Goal: Task Accomplishment & Management: Manage account settings

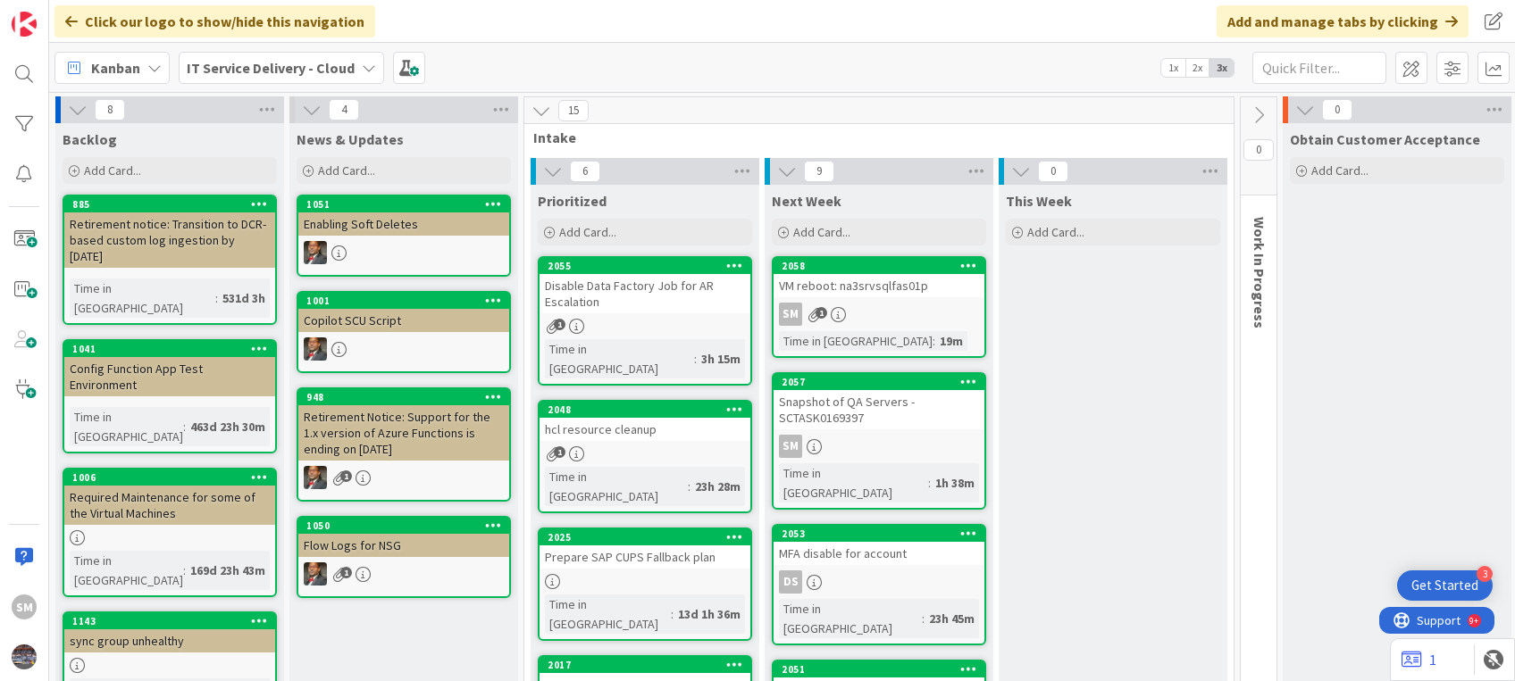
click at [643, 422] on link "2048 hcl resource cleanup 1 Time in [GEOGRAPHIC_DATA] : 23h 28m" at bounding box center [645, 456] width 214 height 113
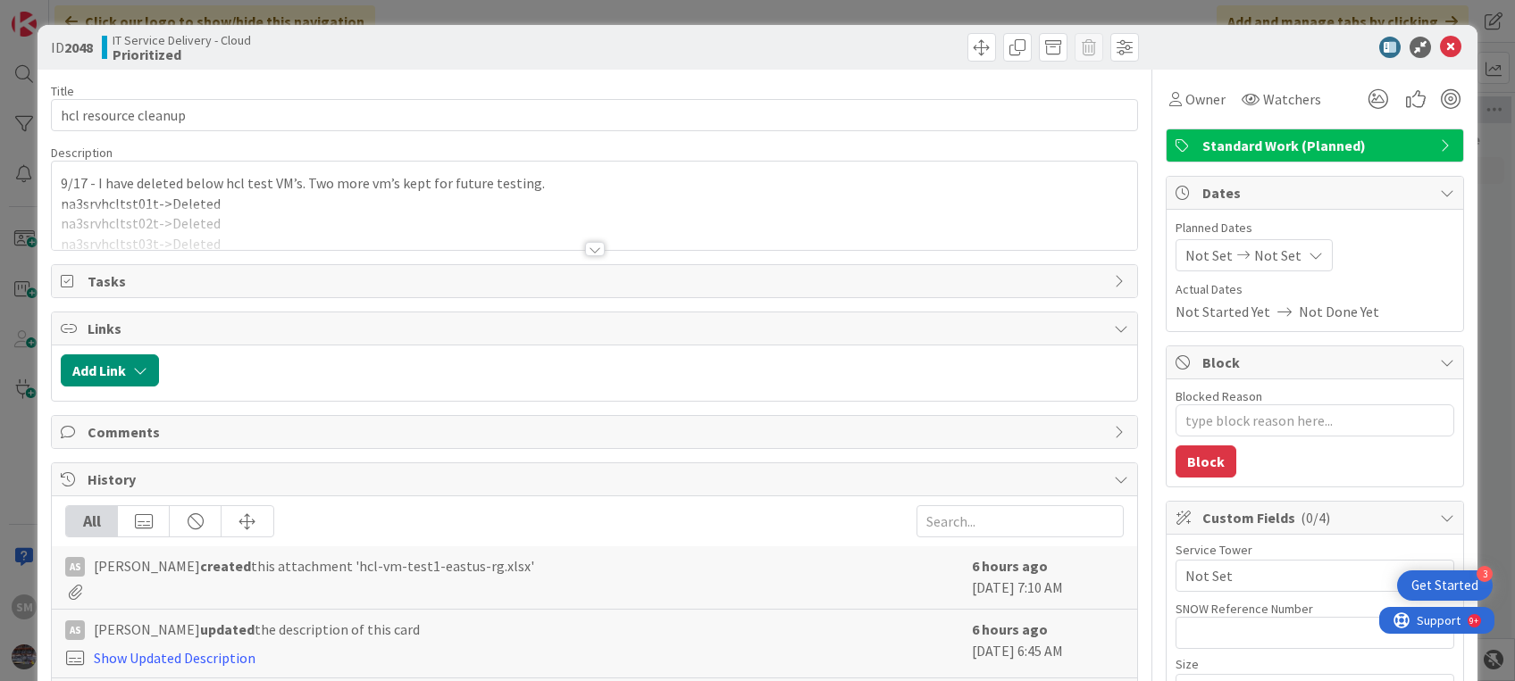
click at [573, 243] on div at bounding box center [594, 228] width 1084 height 46
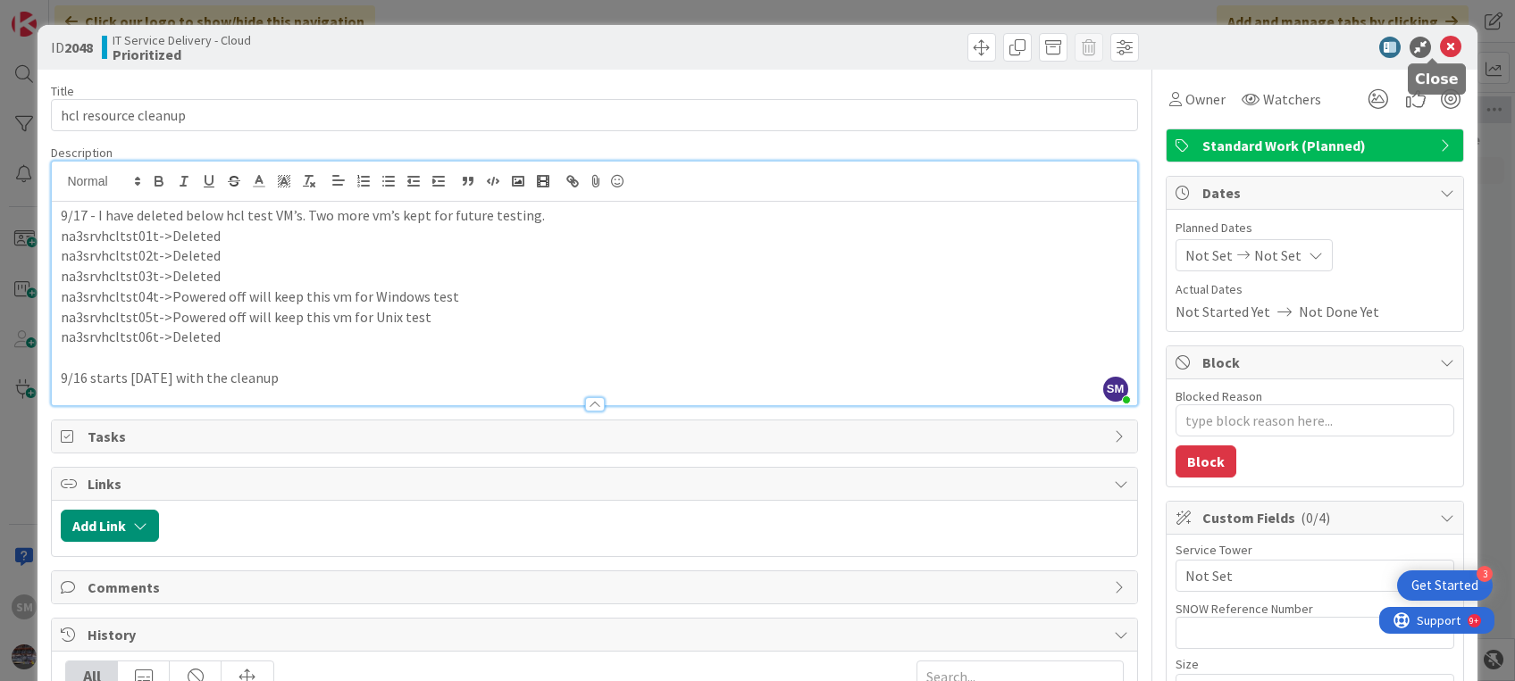
click at [1440, 47] on icon at bounding box center [1450, 47] width 21 height 21
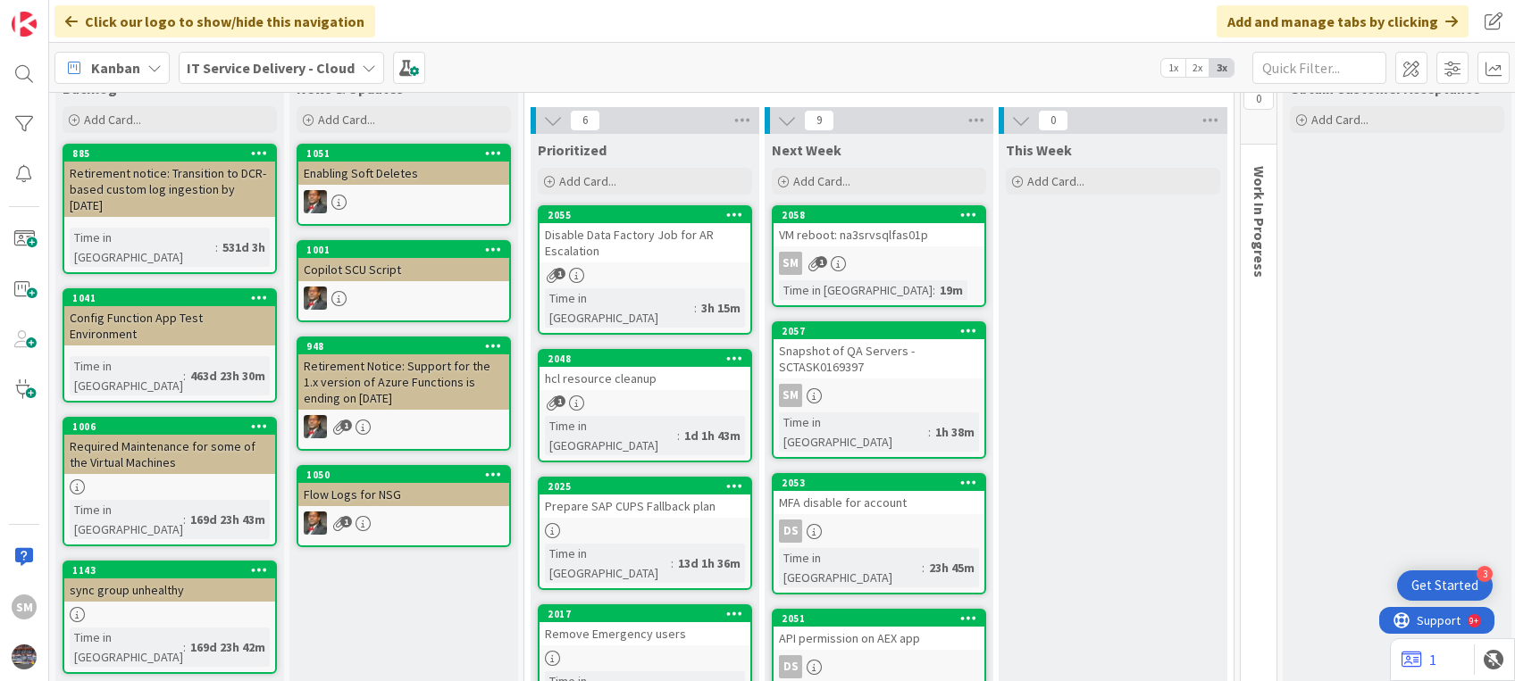
scroll to position [35, 0]
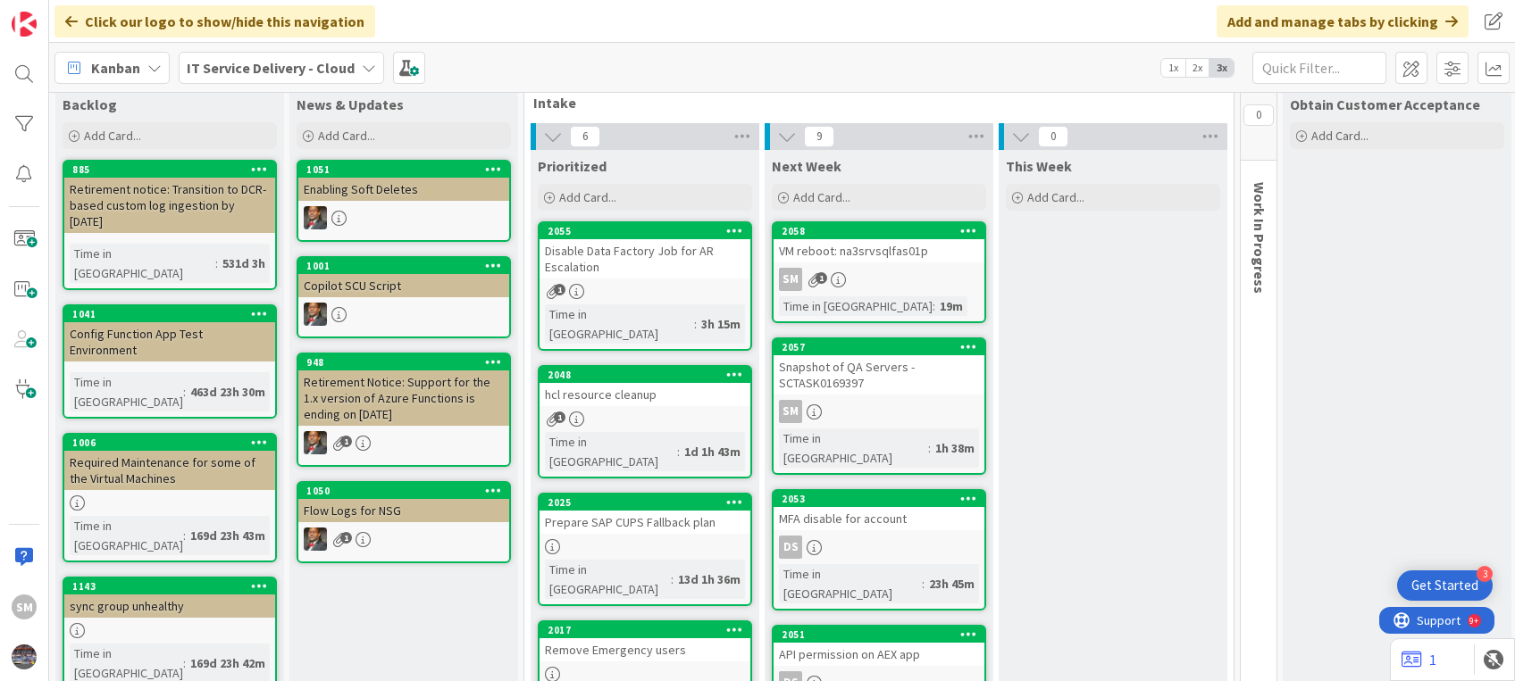
click at [911, 393] on div "Snapshot of QA Servers -SCTASK0169397" at bounding box center [878, 374] width 211 height 39
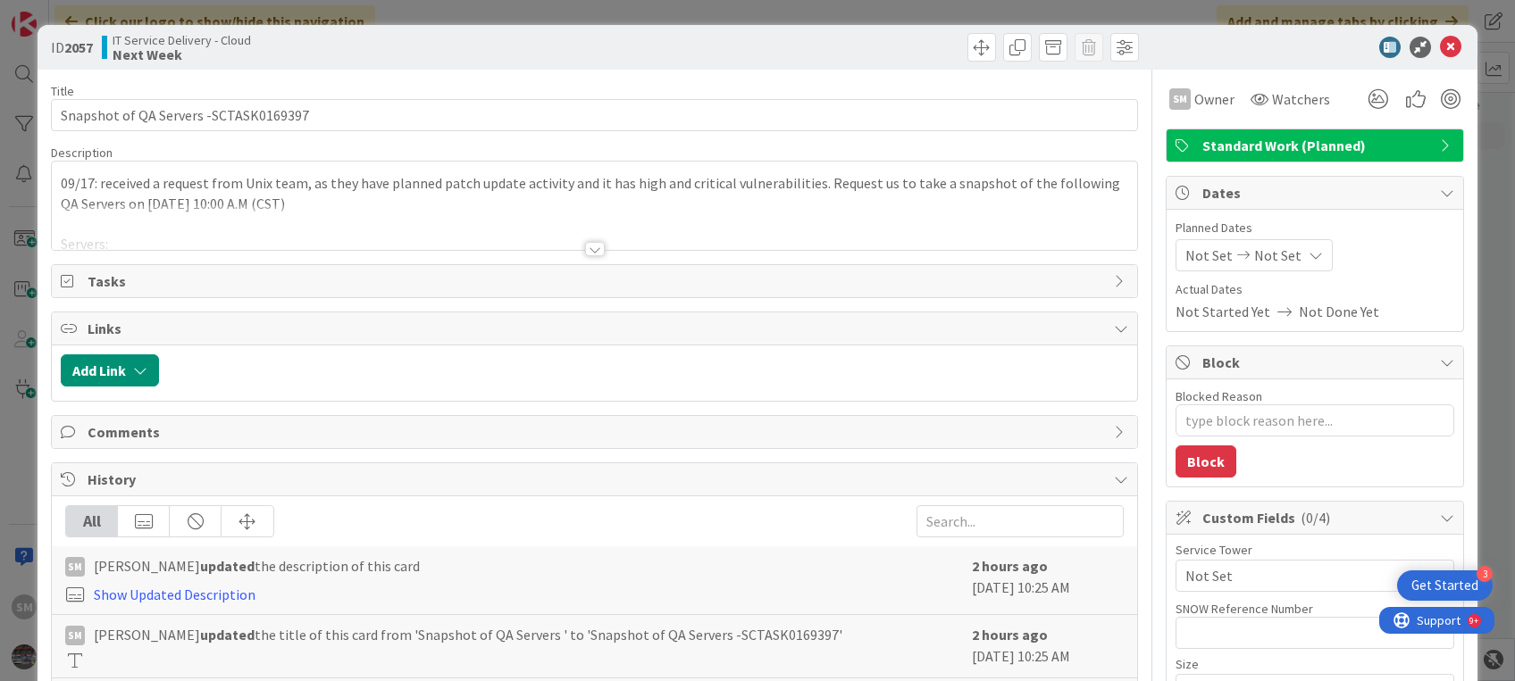
click at [589, 250] on div at bounding box center [595, 249] width 20 height 14
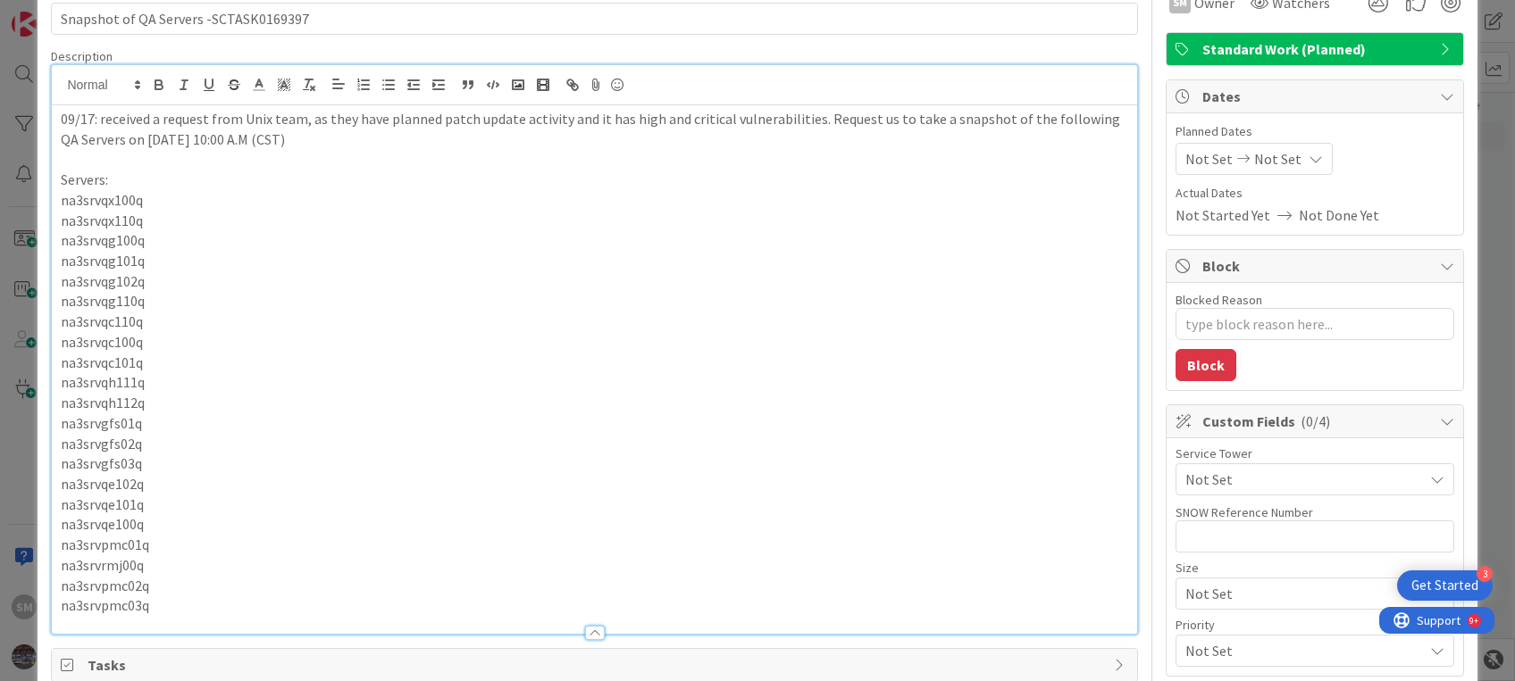
scroll to position [107, 0]
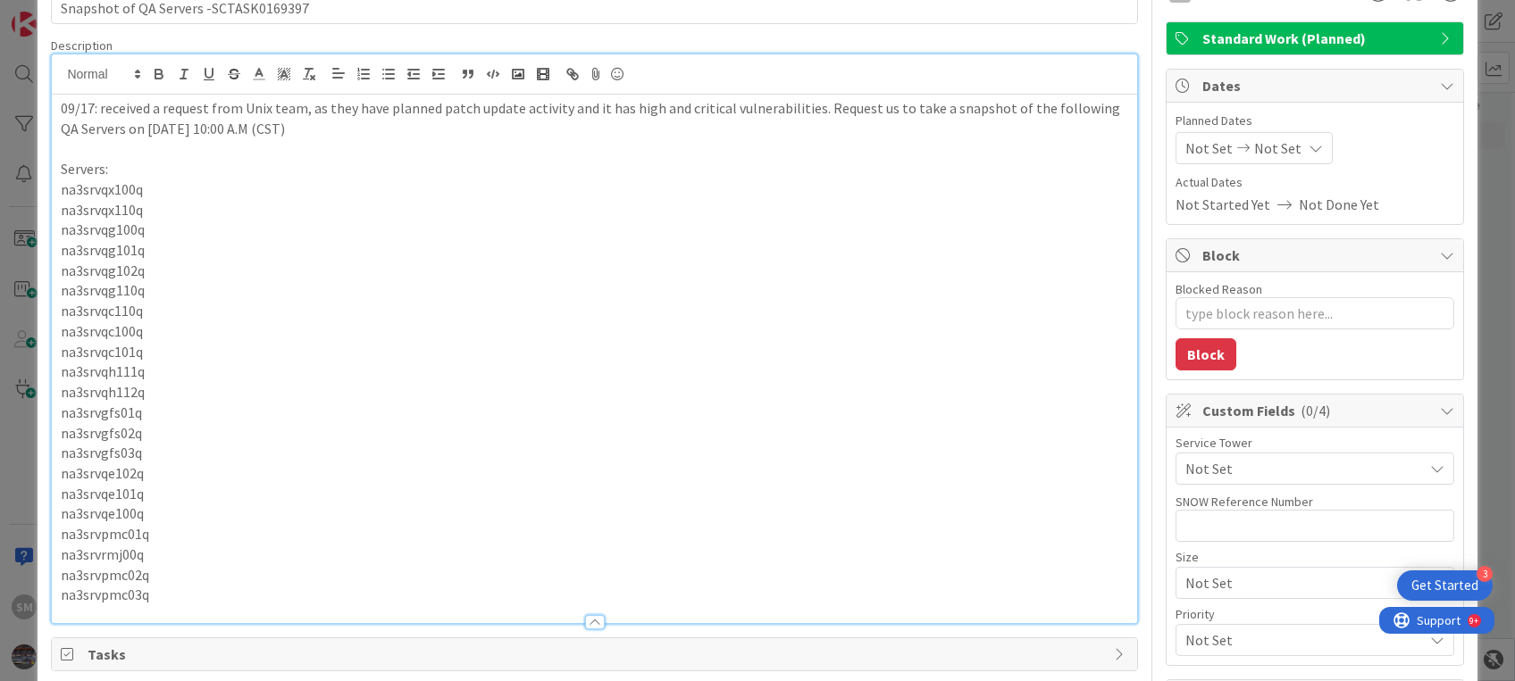
click at [145, 598] on p "na3srvpmc03q" at bounding box center [594, 595] width 1066 height 21
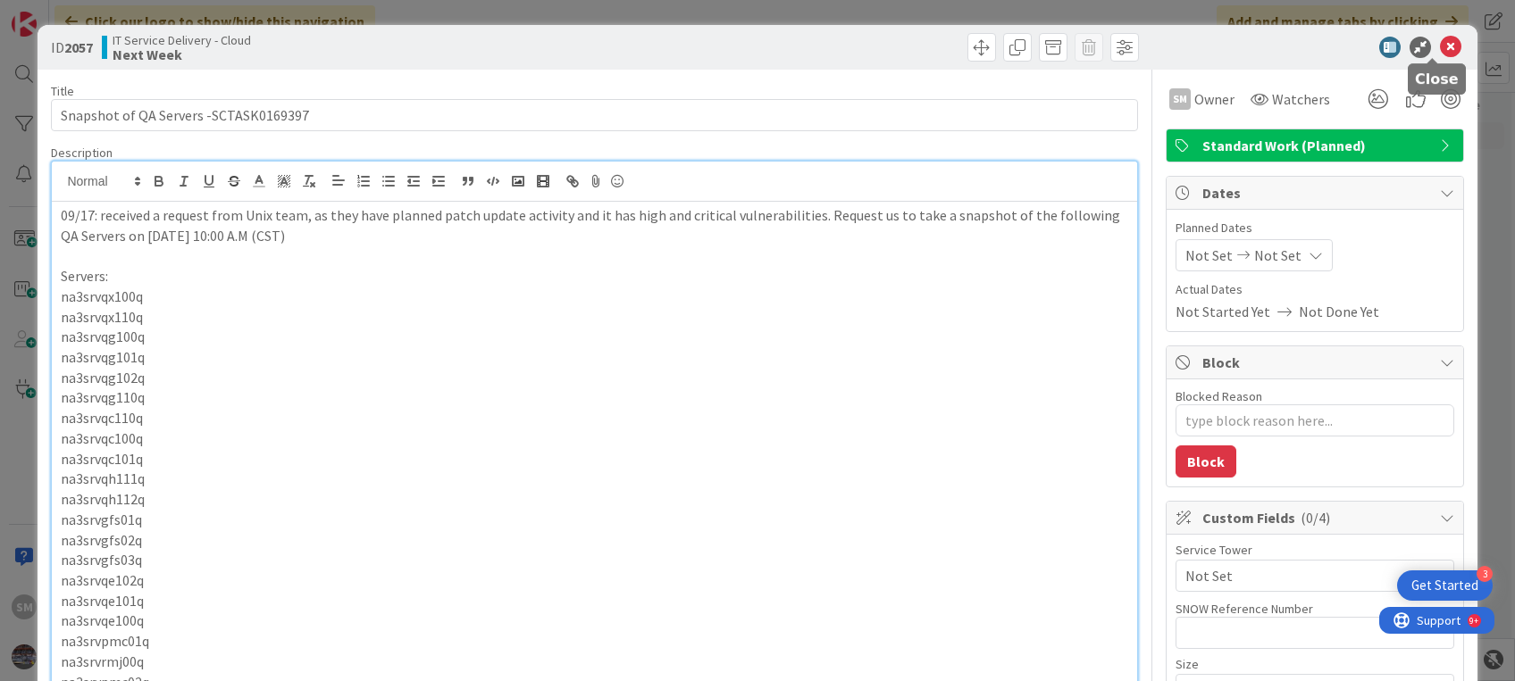
click at [1440, 41] on icon at bounding box center [1450, 47] width 21 height 21
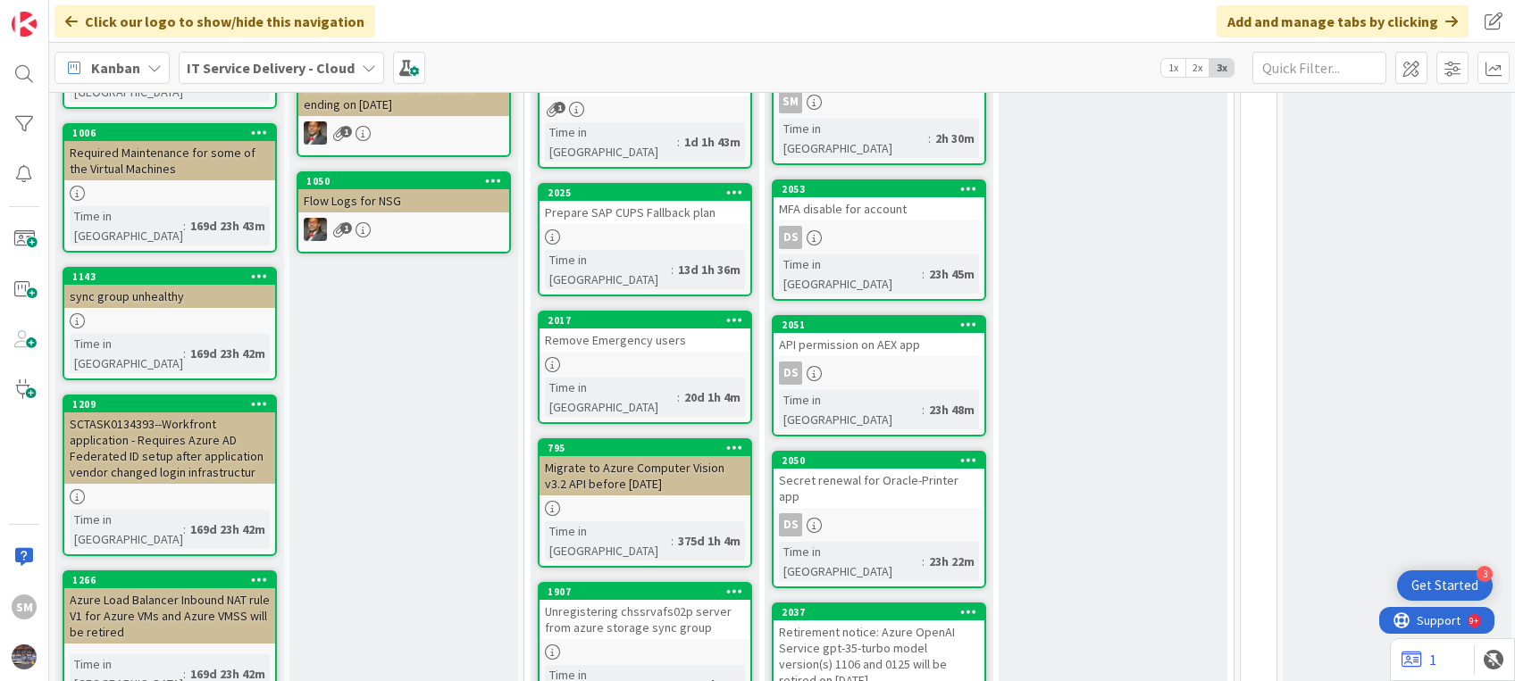
scroll to position [347, 0]
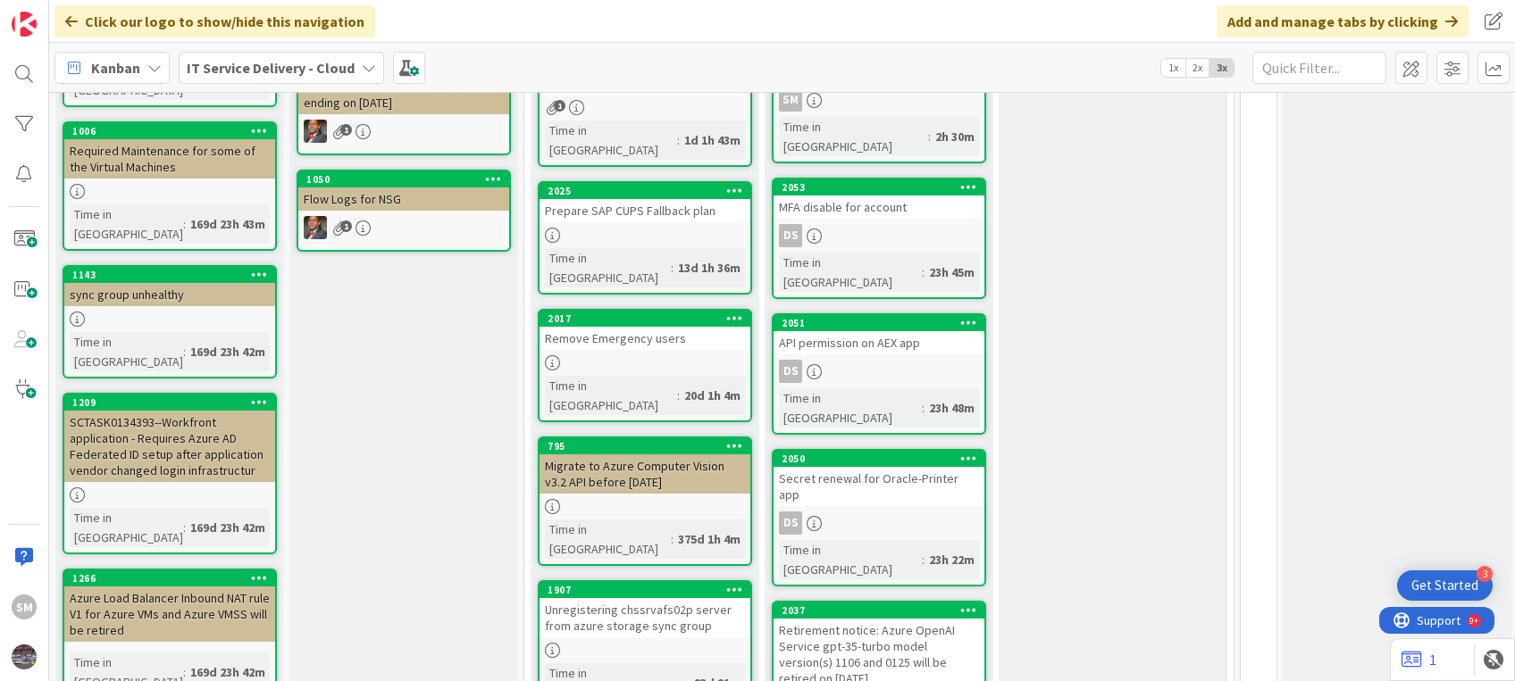
click at [1051, 526] on div "This Week Add Card..." at bounding box center [1113, 574] width 229 height 1473
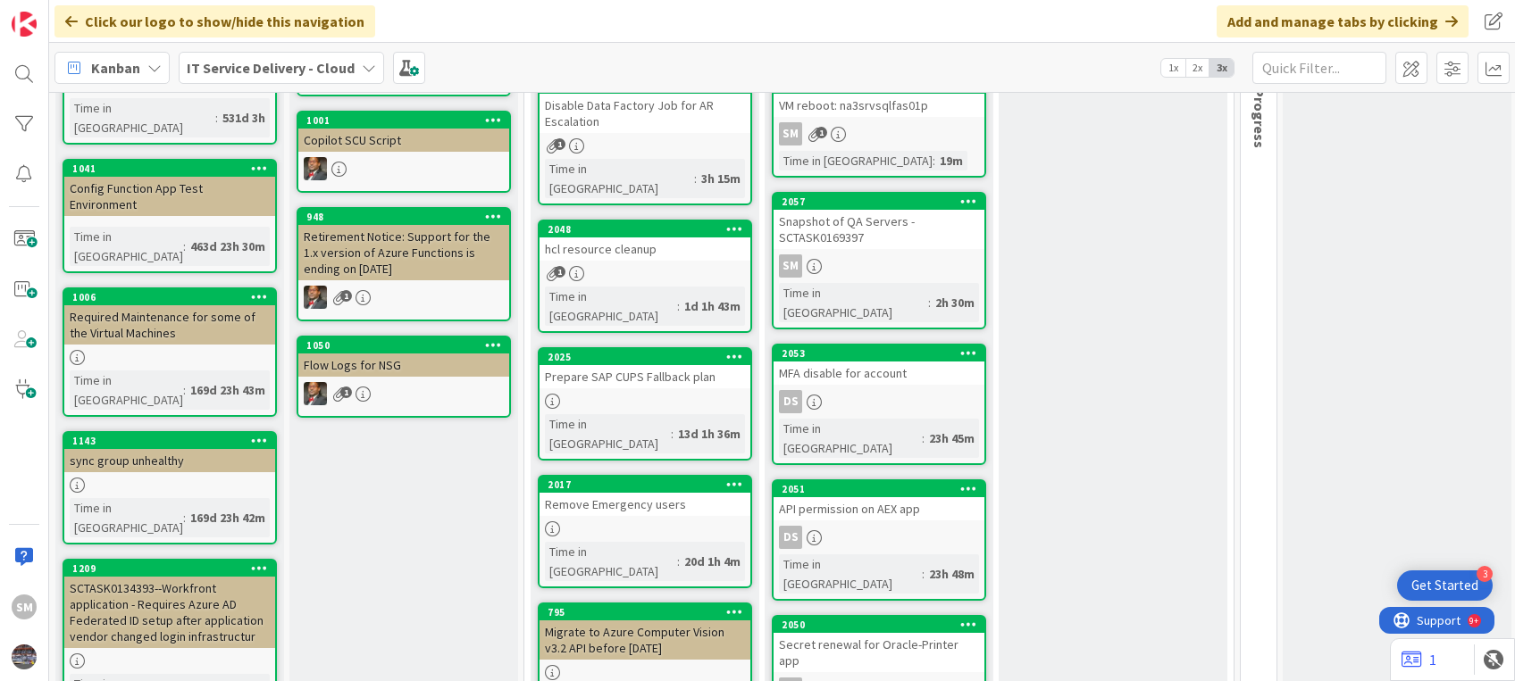
scroll to position [187, 0]
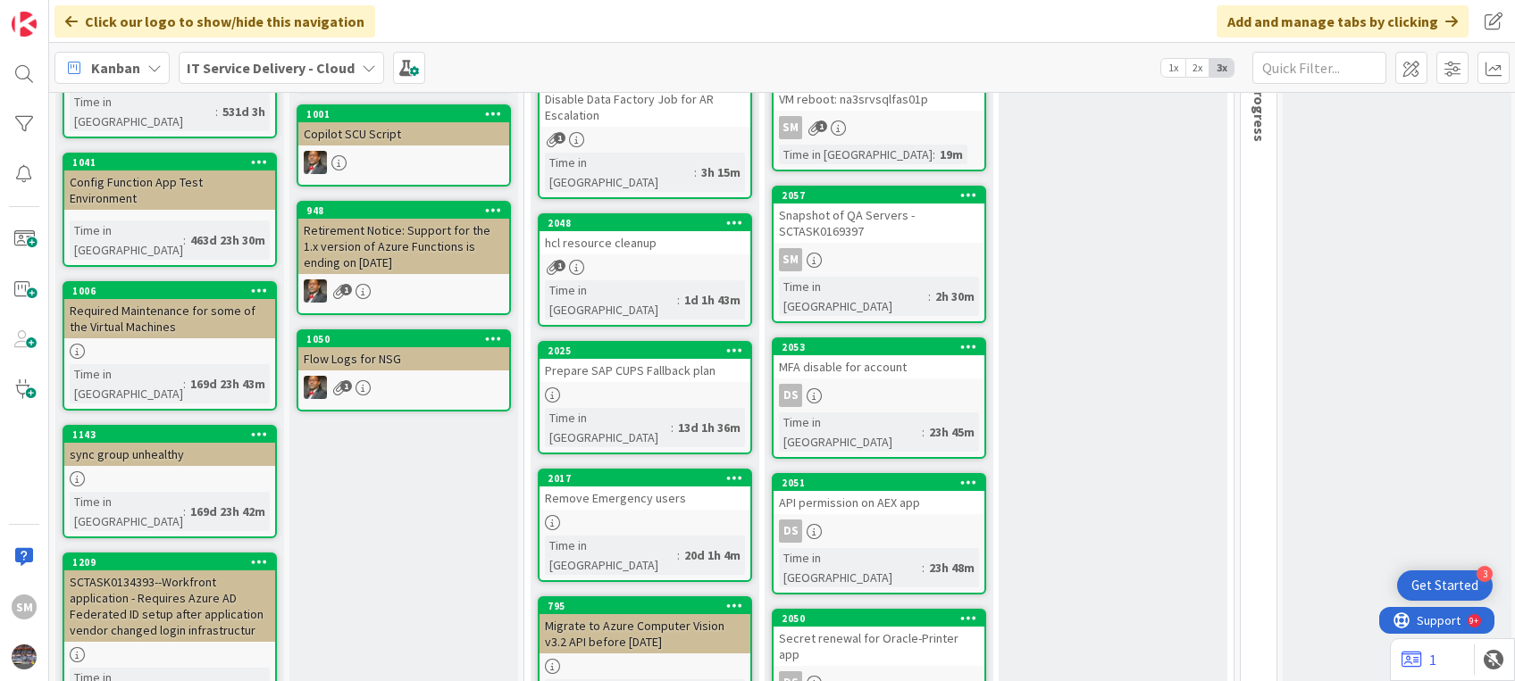
click at [914, 355] on div "MFA disable for account" at bounding box center [878, 366] width 211 height 23
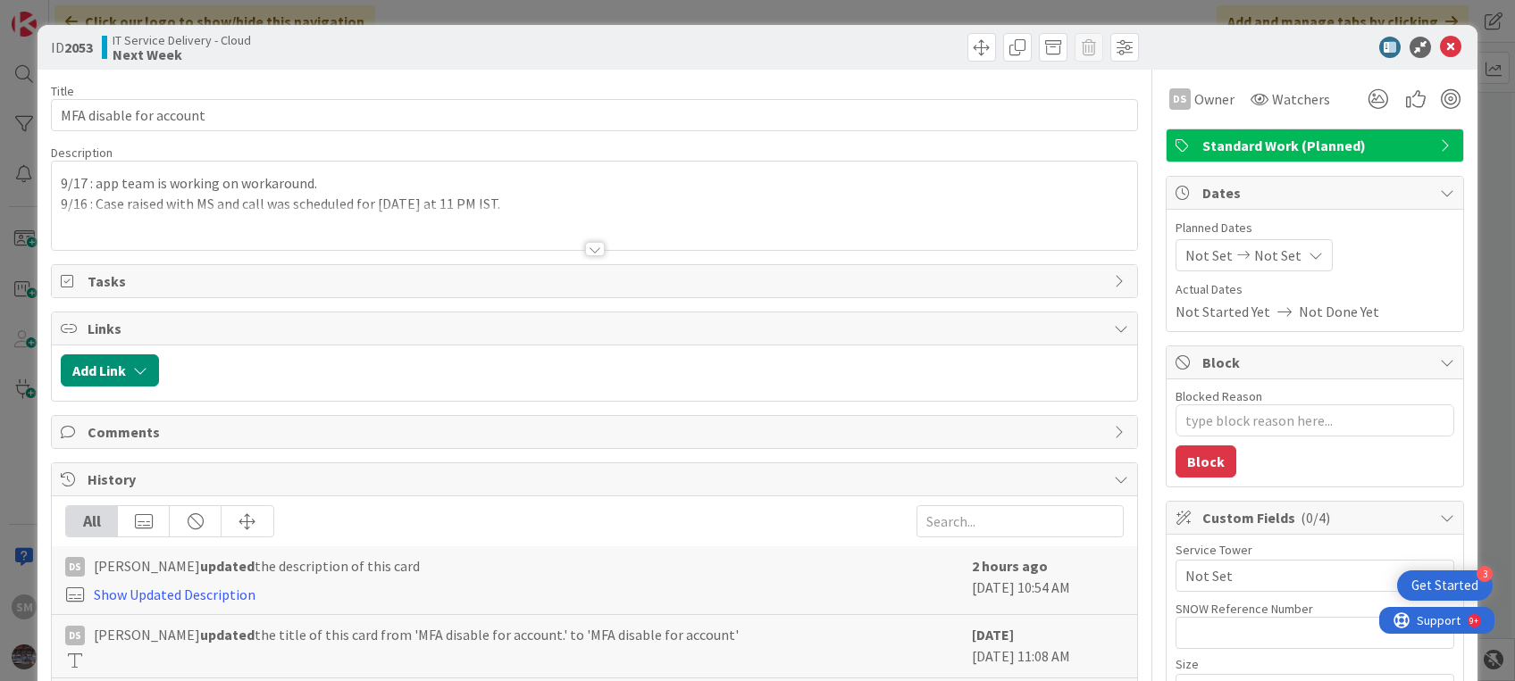
type textarea "x"
click at [663, 235] on div at bounding box center [594, 228] width 1084 height 46
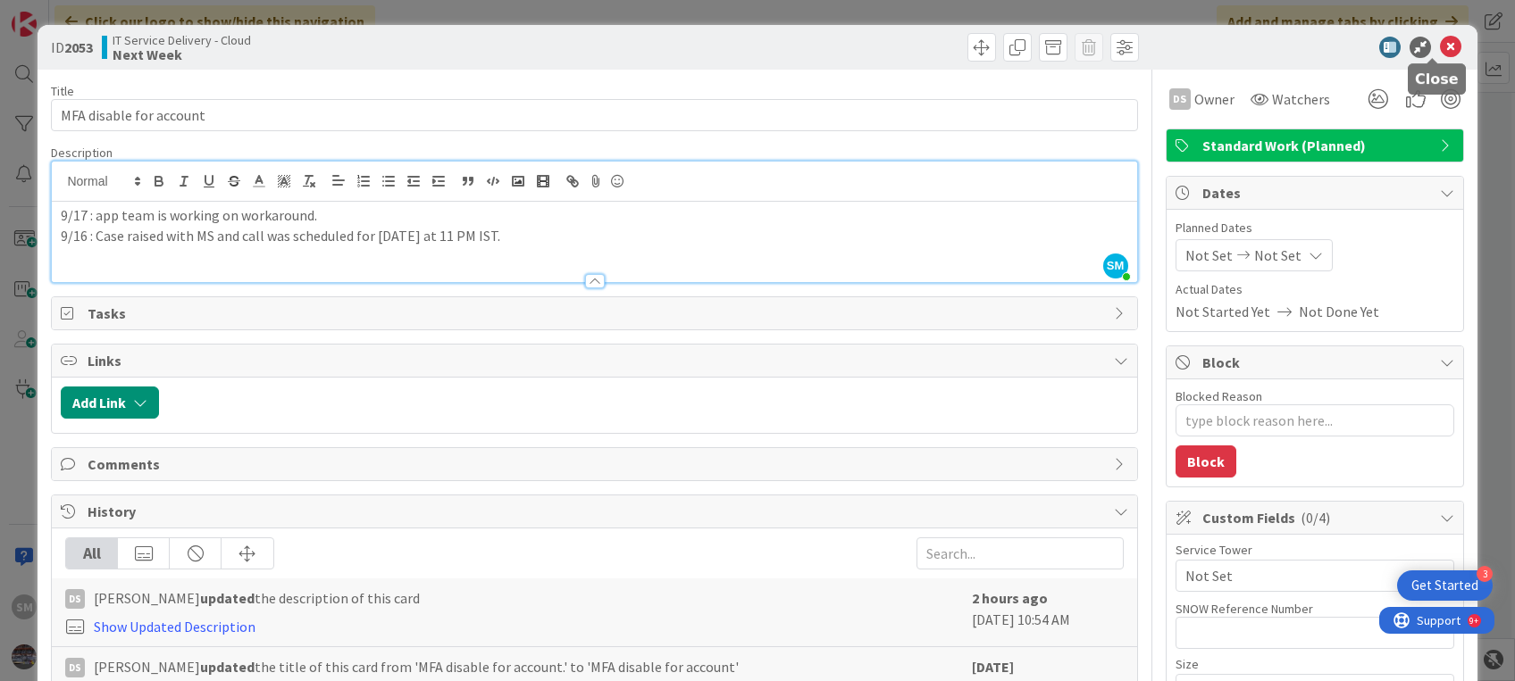
click at [1440, 49] on icon at bounding box center [1450, 47] width 21 height 21
